Goal: Transaction & Acquisition: Book appointment/travel/reservation

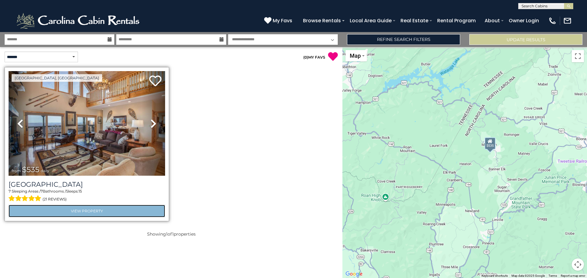
click at [87, 211] on link "View Property" at bounding box center [87, 211] width 156 height 13
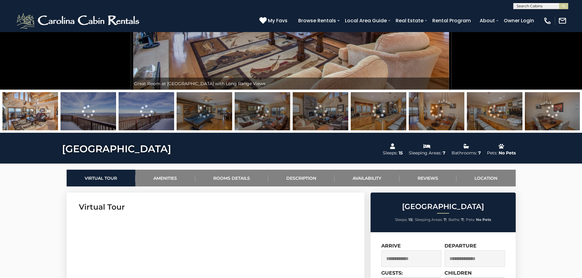
scroll to position [275, 0]
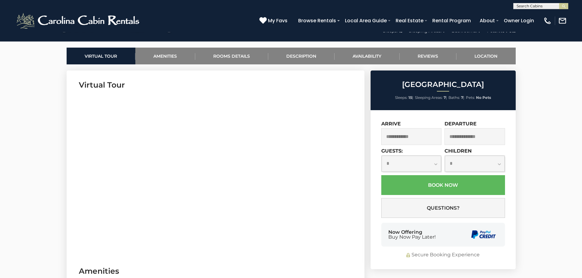
click at [402, 135] on input "text" at bounding box center [411, 136] width 61 height 17
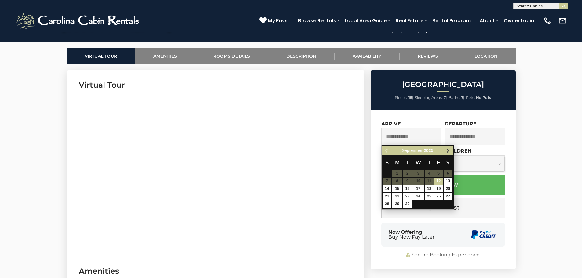
click at [447, 152] on span "Next" at bounding box center [448, 151] width 5 height 5
click at [518, 20] on link "Owner Login" at bounding box center [519, 20] width 36 height 11
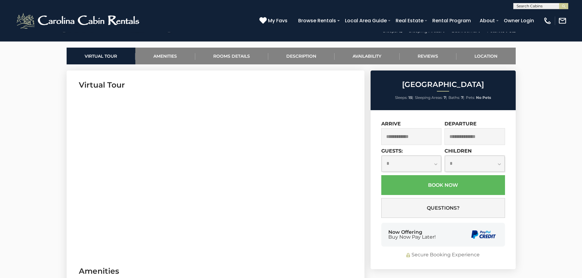
click at [468, 134] on input "text" at bounding box center [475, 136] width 61 height 17
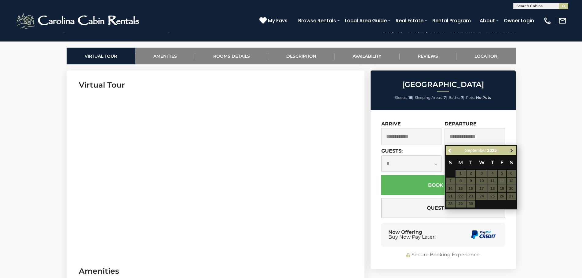
click at [510, 150] on span "Next" at bounding box center [512, 151] width 5 height 5
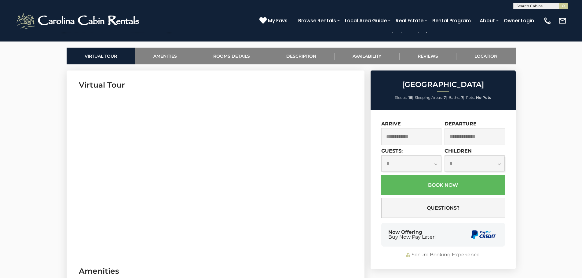
click at [417, 134] on input "text" at bounding box center [411, 136] width 61 height 17
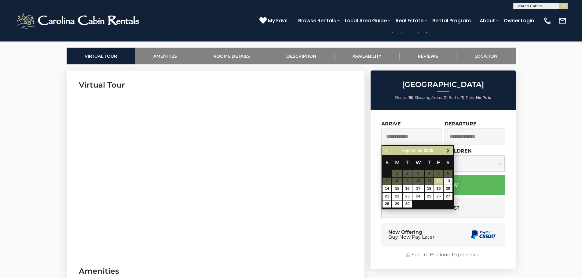
click at [449, 151] on span "Next" at bounding box center [448, 151] width 5 height 5
